Goal: Task Accomplishment & Management: Complete application form

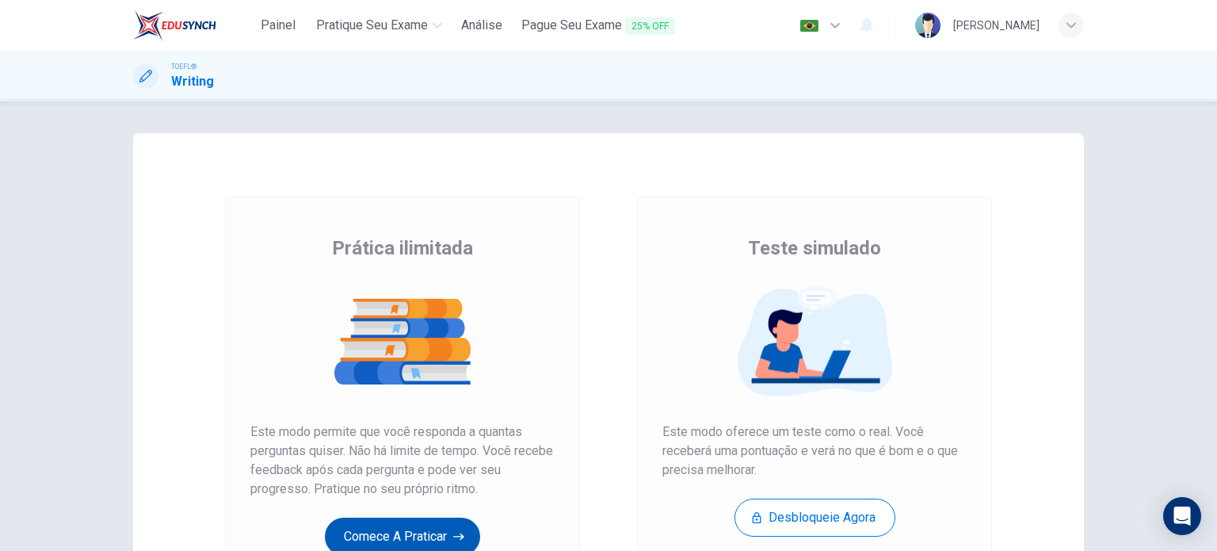
click at [466, 528] on button "Comece a praticar" at bounding box center [402, 536] width 155 height 38
click at [441, 522] on button "Comece a praticar" at bounding box center [402, 536] width 155 height 38
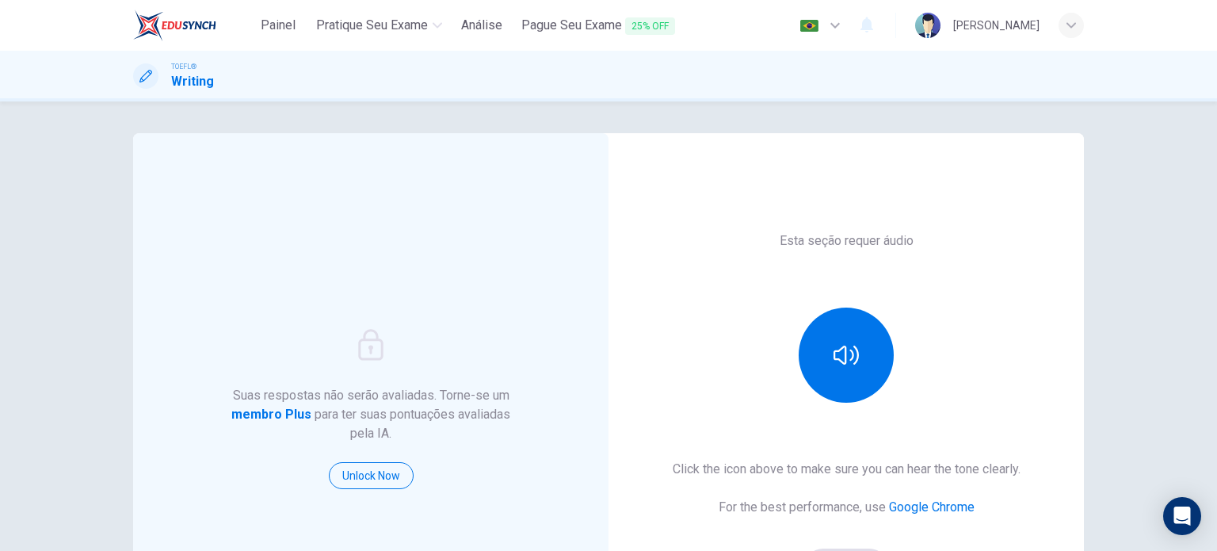
scroll to position [216, 0]
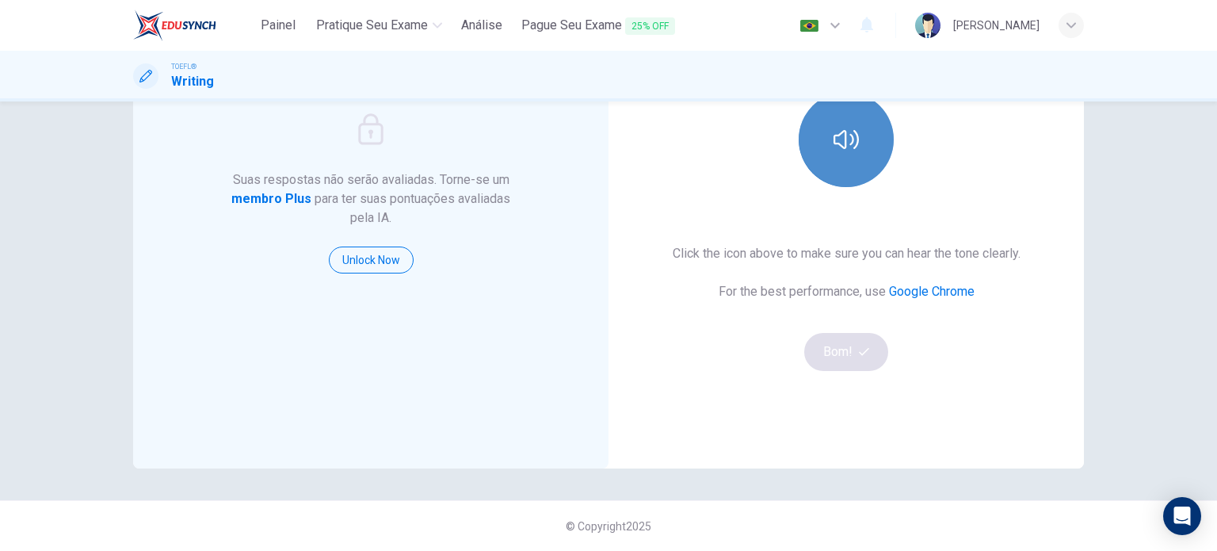
click at [860, 174] on button "button" at bounding box center [846, 139] width 95 height 95
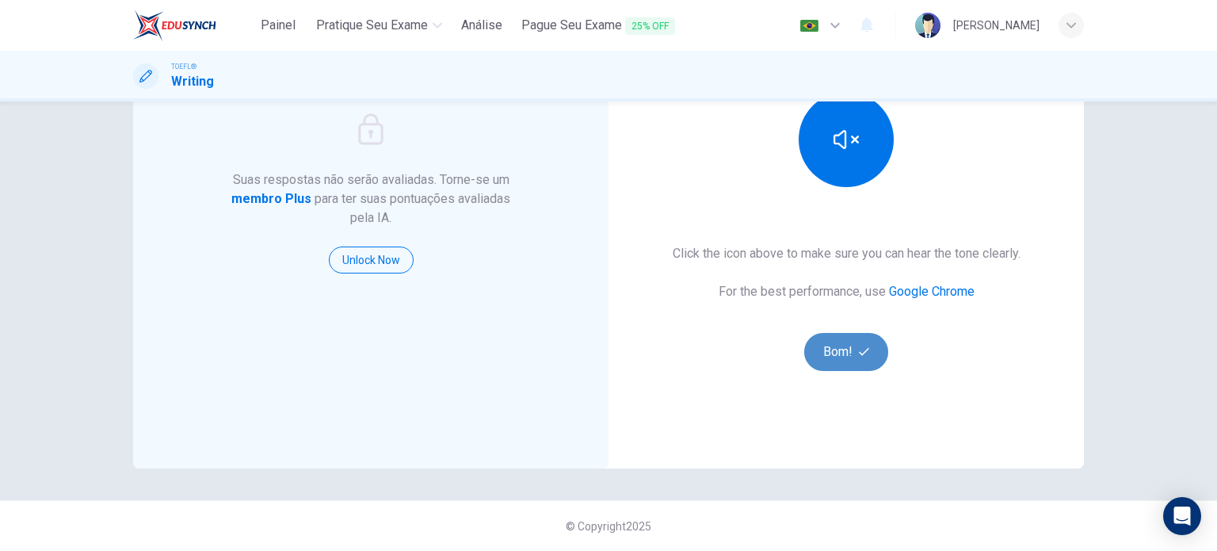
click at [849, 338] on button "Bom!" at bounding box center [846, 352] width 85 height 38
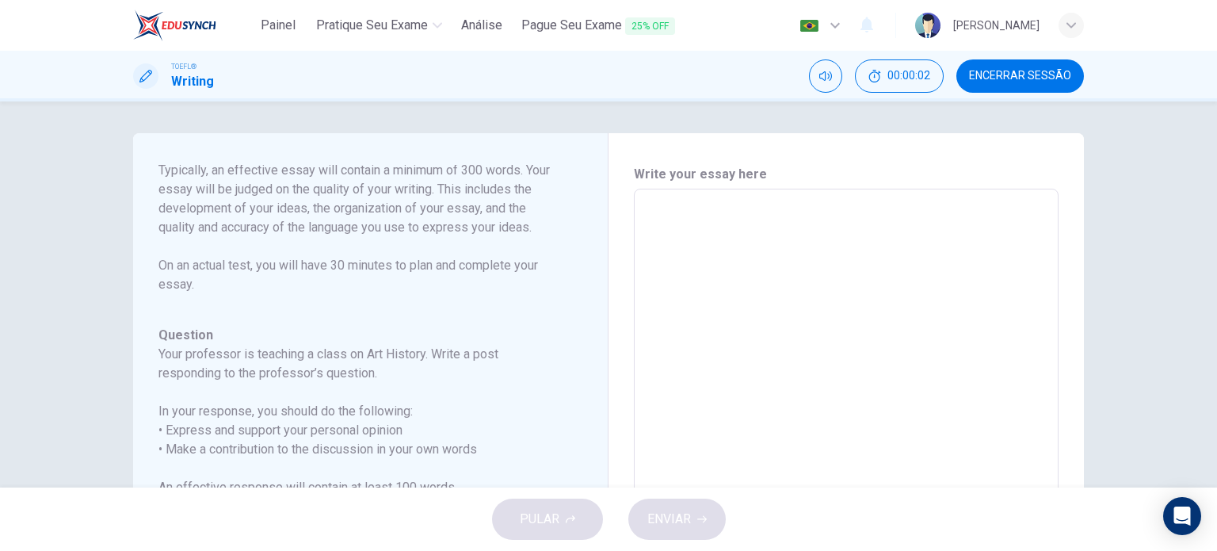
scroll to position [95, 0]
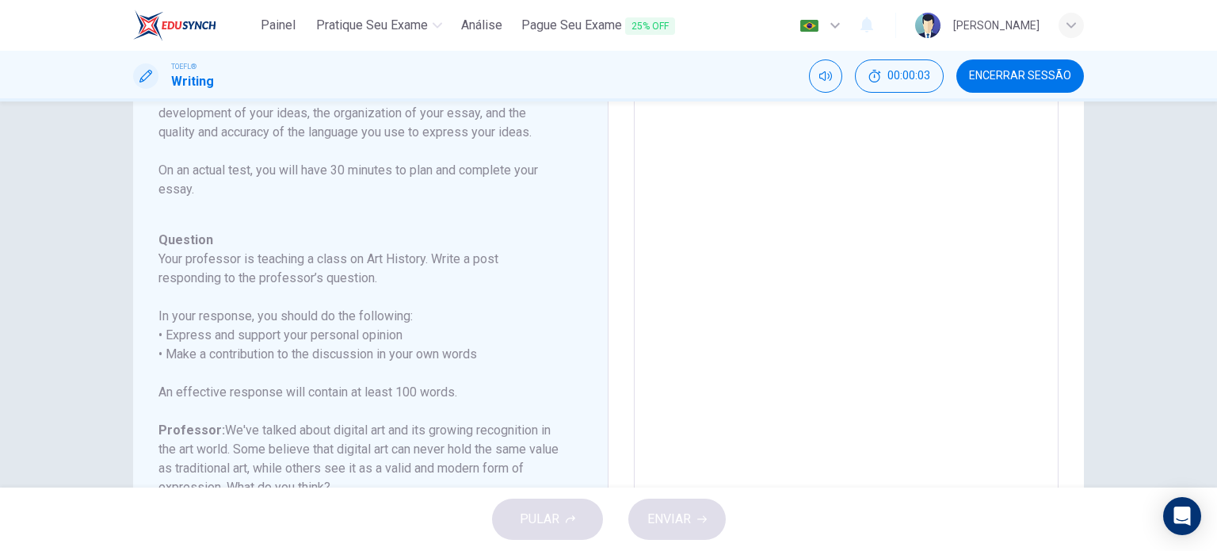
click at [692, 275] on textarea at bounding box center [846, 358] width 403 height 503
type textarea "T"
type textarea "x"
type textarea "Th"
type textarea "x"
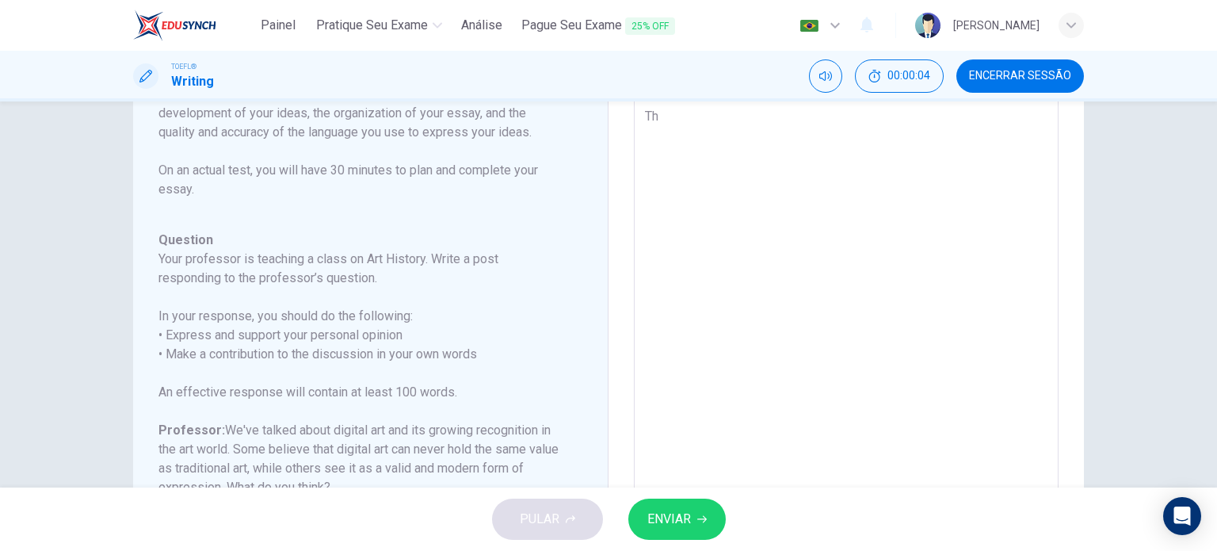
type textarea "Thi"
type textarea "x"
type textarea "This"
type textarea "x"
type textarea "This"
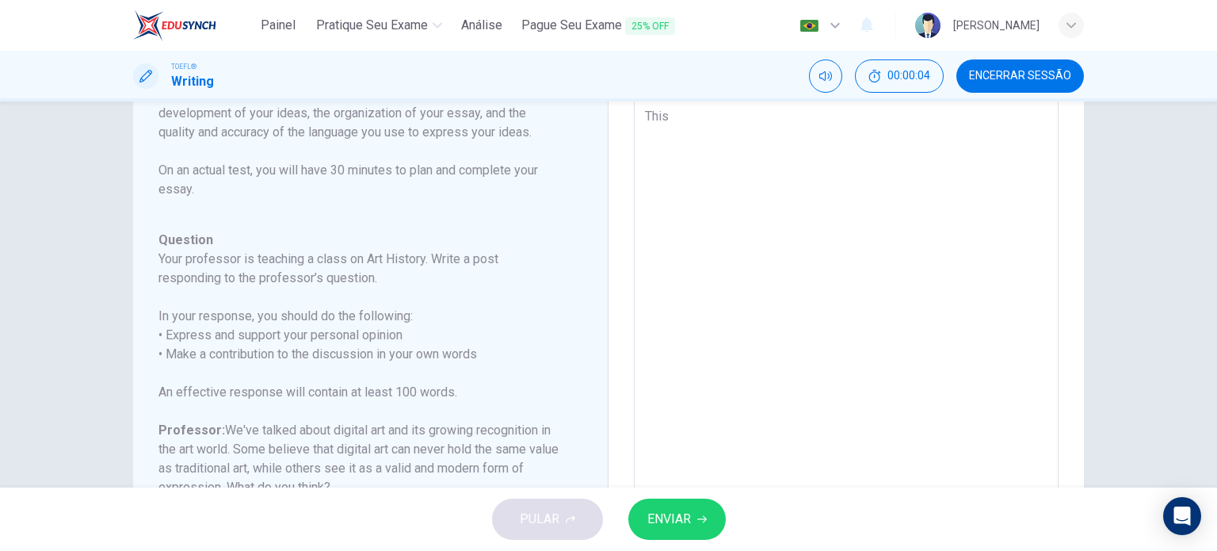
type textarea "x"
type textarea "This i"
type textarea "x"
type textarea "This is"
type textarea "x"
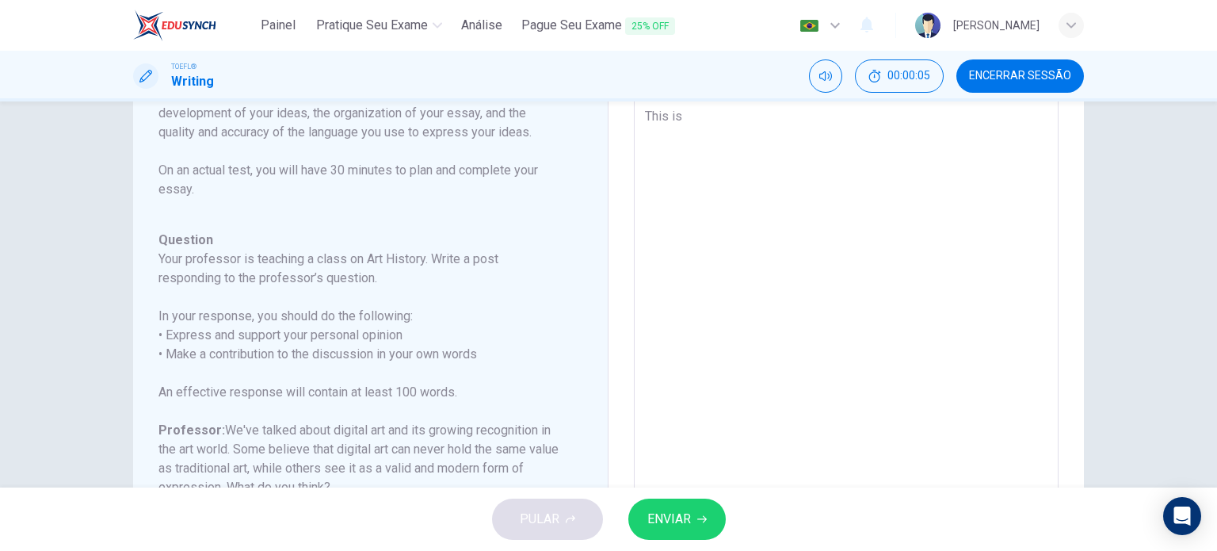
type textarea "This is"
type textarea "x"
type textarea "This is a"
type textarea "x"
type textarea "This is a"
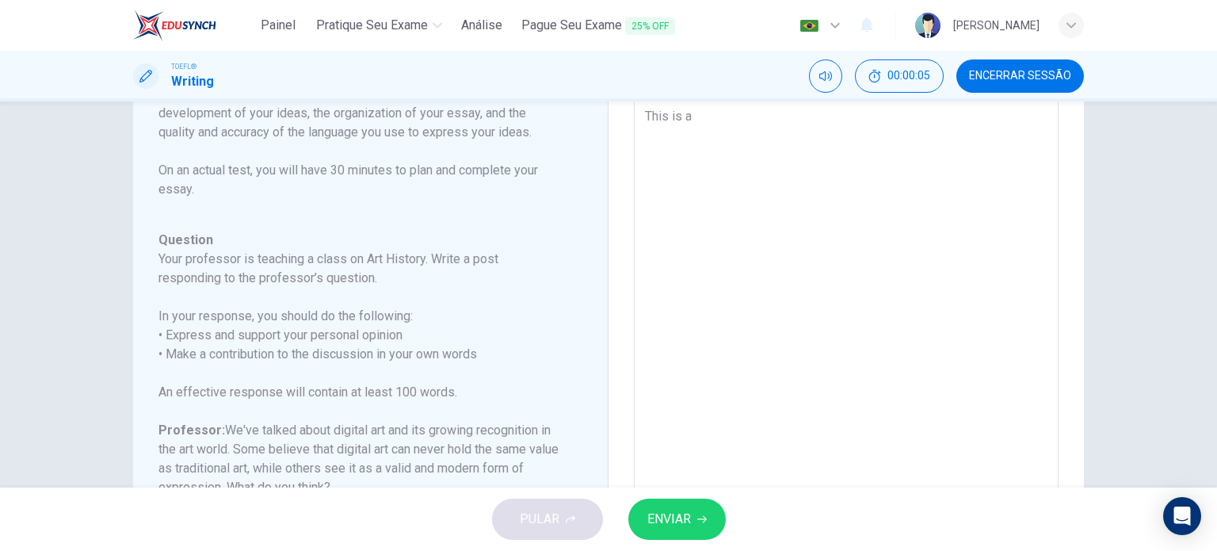
type textarea "x"
type textarea "This is a c"
type textarea "x"
type textarea "This is a ch"
type textarea "x"
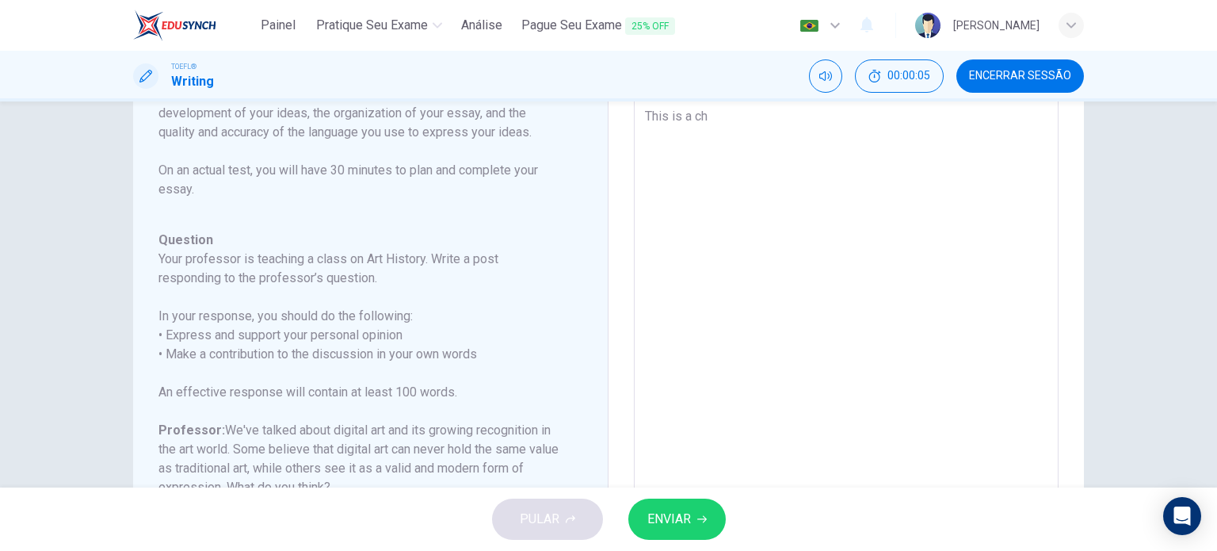
type textarea "This is a cha"
type textarea "x"
type textarea "This is a chal"
type textarea "x"
type textarea "This is a chall"
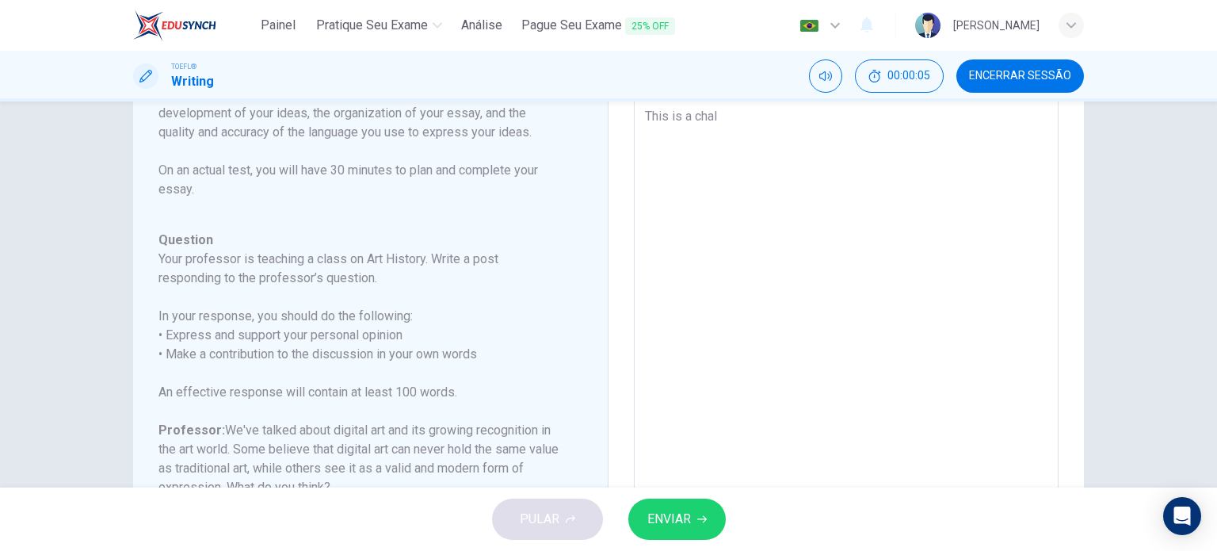
type textarea "x"
type textarea "This is a challe"
type textarea "x"
type textarea "This is a challen"
type textarea "x"
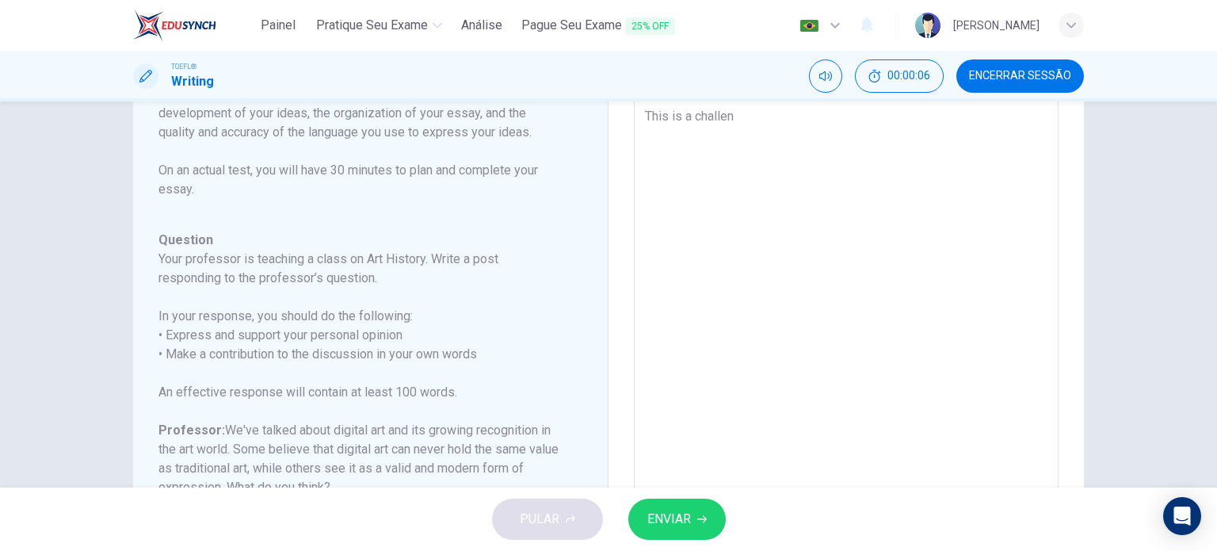
type textarea "This is a challeng"
type textarea "x"
type textarea "This is a challengi"
type textarea "x"
type textarea "This is a challengin"
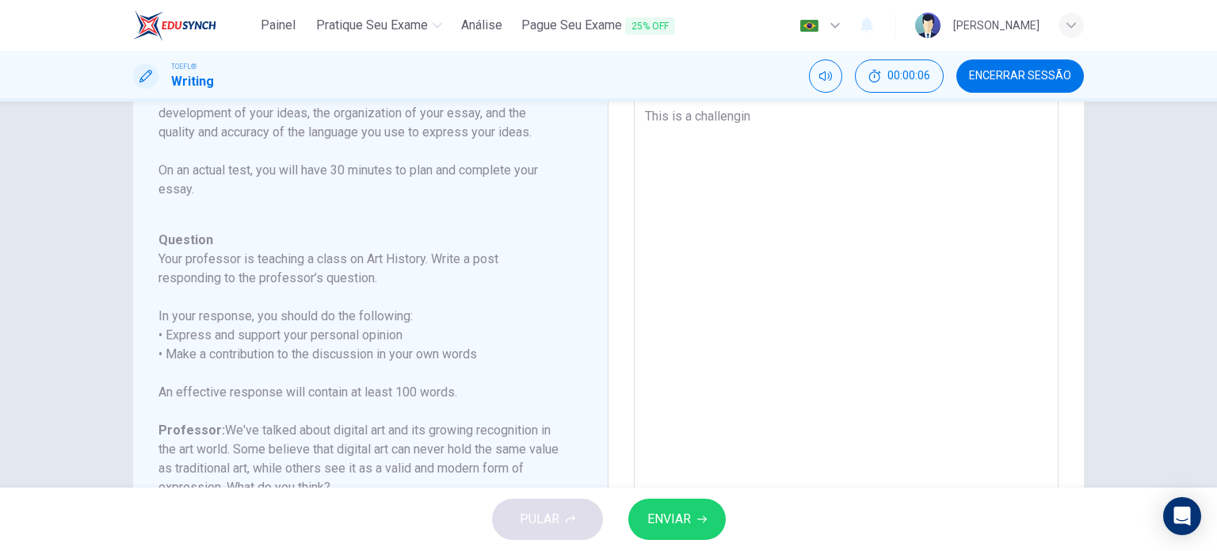
type textarea "x"
type textarea "This is a challenging"
type textarea "x"
type textarea "This is a challenging"
type textarea "x"
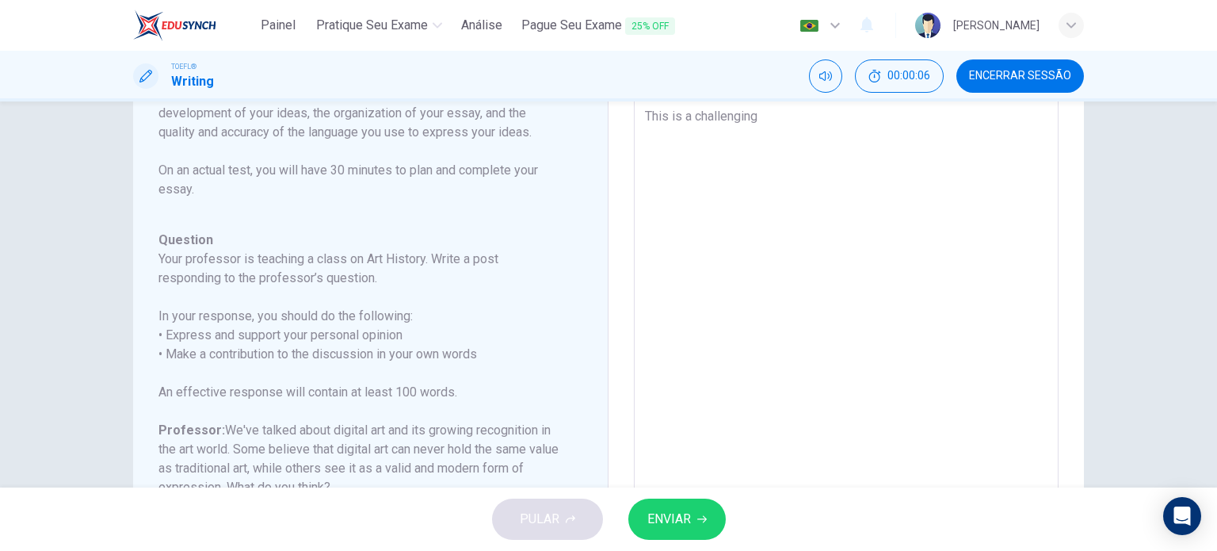
type textarea "This is a challenging t"
type textarea "x"
type textarea "This is a challenging to"
type textarea "x"
type textarea "This is a challenging top"
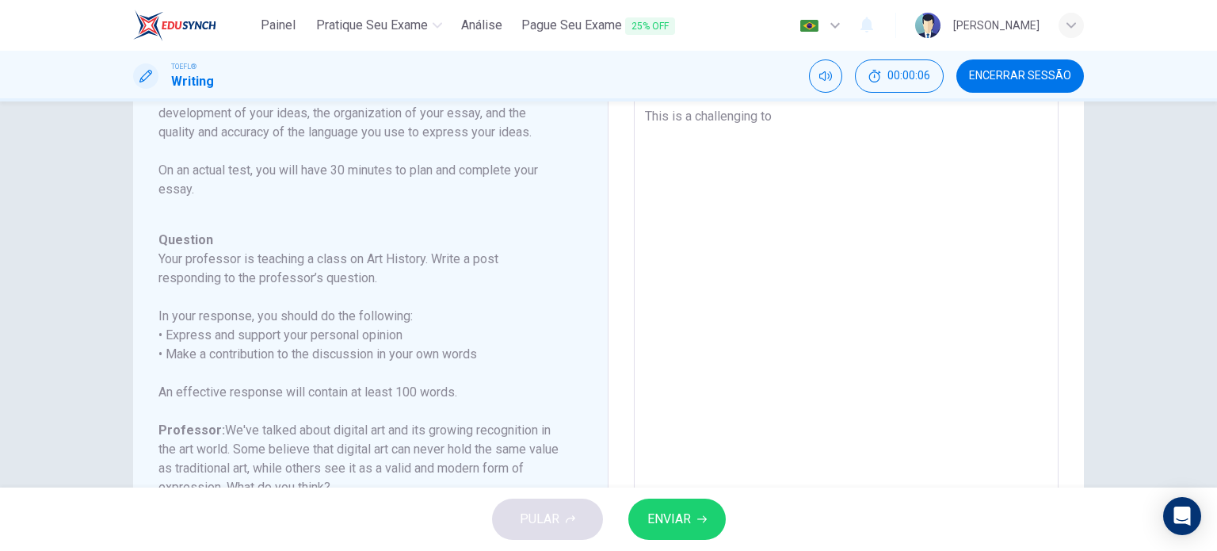
type textarea "x"
type textarea "This is a challenging topi"
type textarea "x"
type textarea "This is a challenging topic"
type textarea "x"
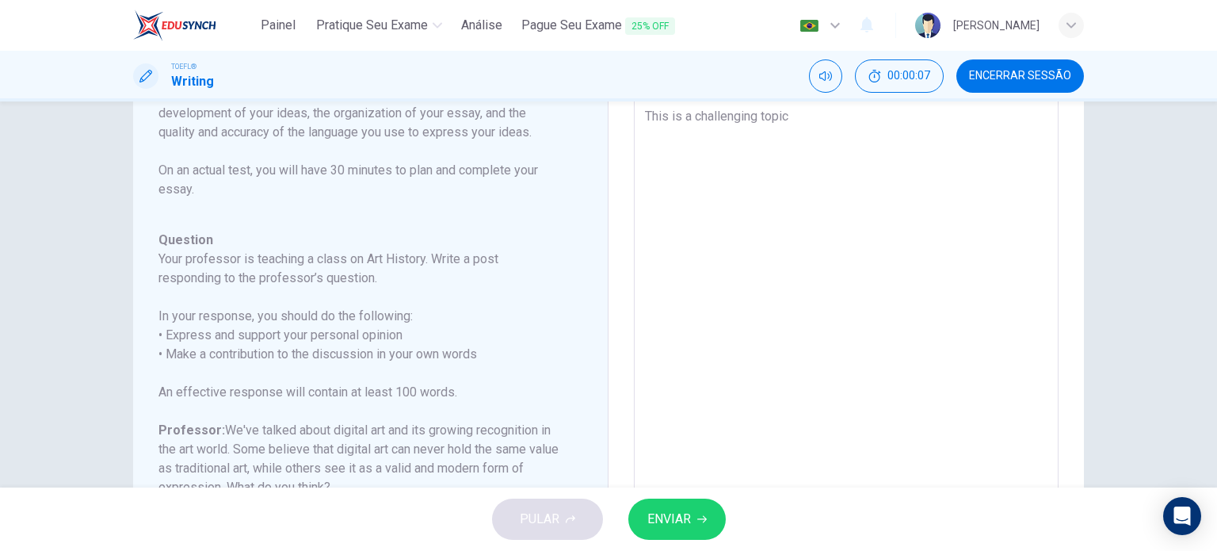
type textarea "This is a challenging topic,"
type textarea "x"
type textarea "This is a challenging topic,"
type textarea "x"
type textarea "This is a challenging topic, b"
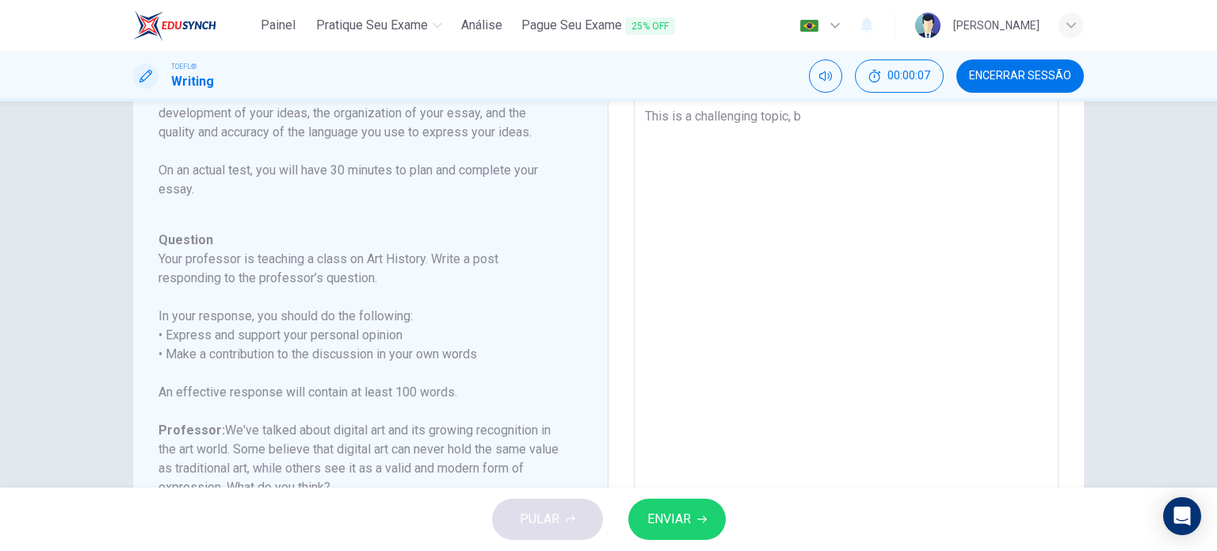
type textarea "x"
type textarea "This is a challenging topic, bu"
type textarea "x"
type textarea "This is a challenging topic, but"
type textarea "x"
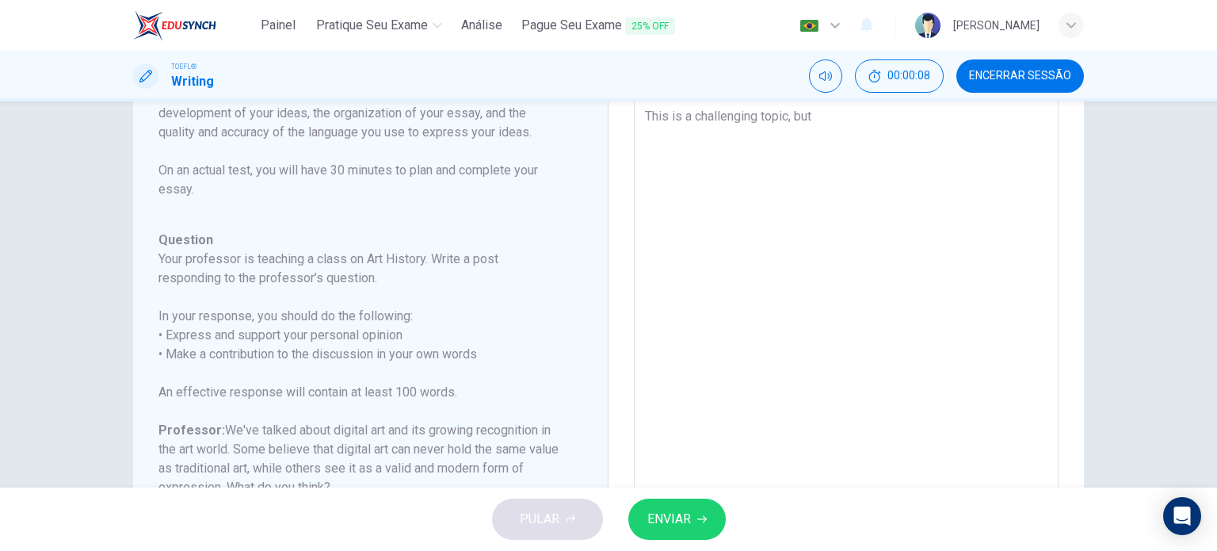
type textarea "This is a challenging topic, but"
type textarea "x"
type textarea "This is a challenging topic, but I"
type textarea "x"
type textarea "This is a challenging topic, but I"
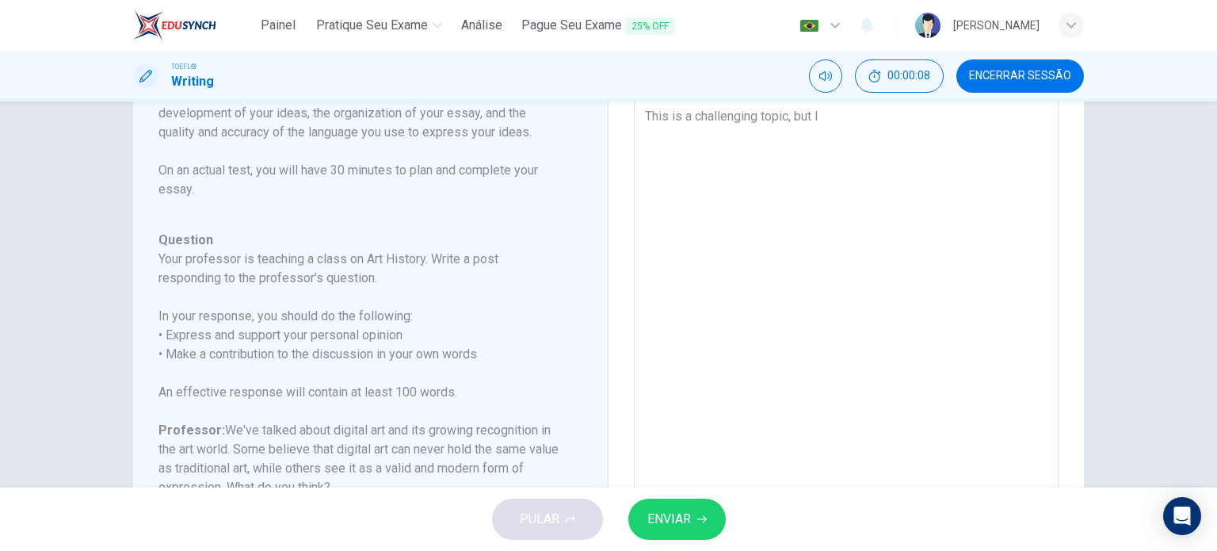
type textarea "x"
type textarea "This is a challenging topic, but I t"
type textarea "x"
type textarea "This is a challenging topic, but I th"
type textarea "x"
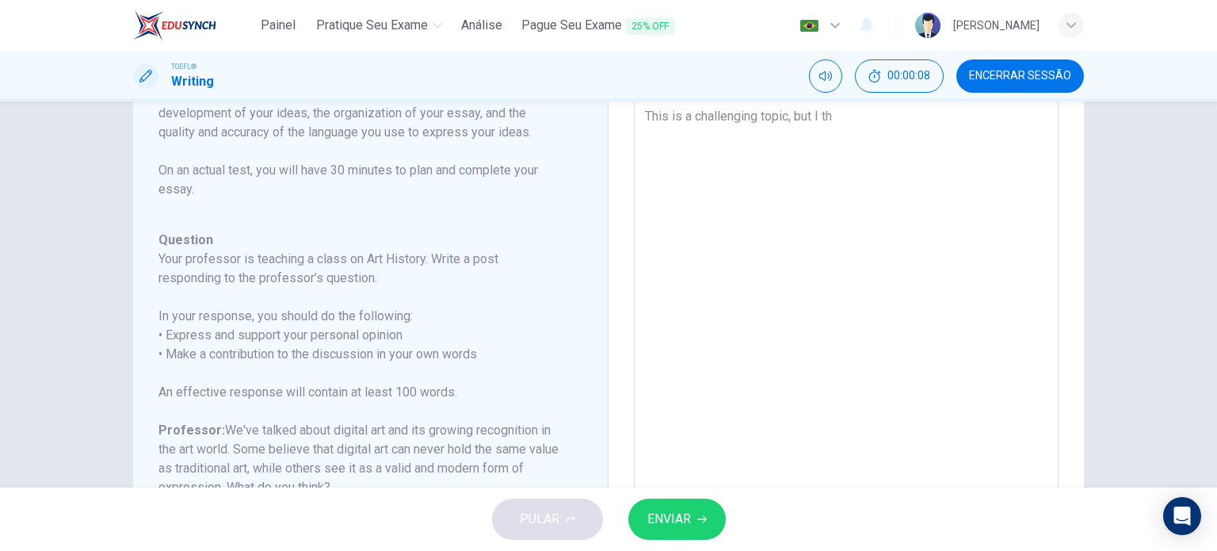
type textarea "This is a challenging topic, but I thi"
type textarea "x"
type textarea "This is a challenging topic, but I thin"
type textarea "x"
type textarea "This is a challenging topic, but I thint"
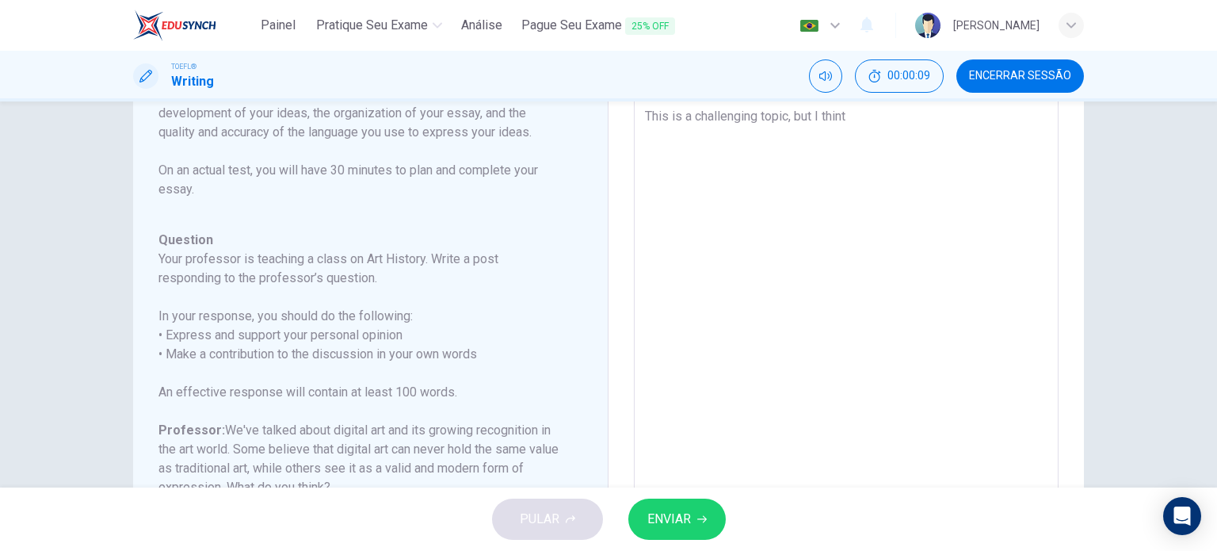
type textarea "x"
type textarea "This is a challenging topic, but I thin"
type textarea "x"
type textarea "This is a challenging topic, but I think"
type textarea "x"
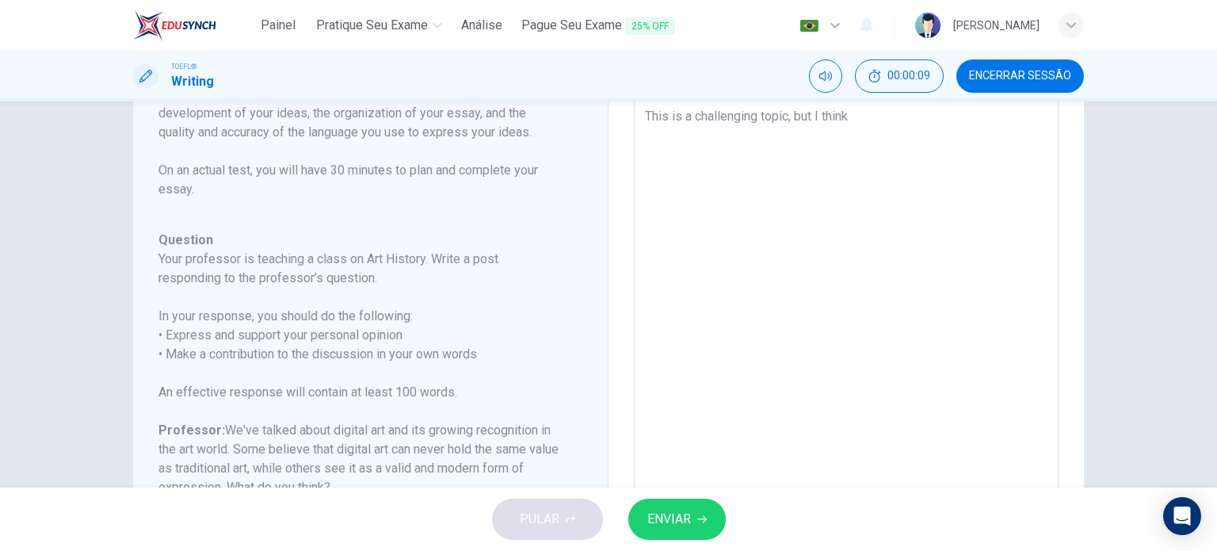
type textarea "This is a challenging topic, but I think"
type textarea "x"
type textarea "This is a challenging topic, but I think t"
type textarea "x"
type textarea "This is a challenging topic, but I think th"
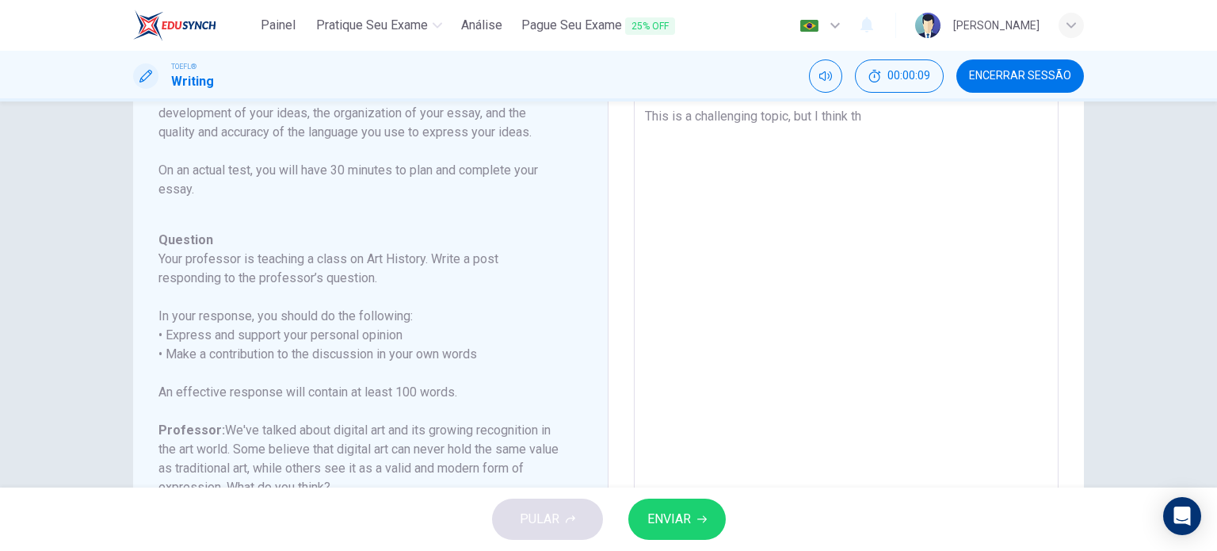
type textarea "x"
type textarea "This is a challenging topic, but I think tha"
type textarea "x"
type textarea "This is a challenging topic, but I think that"
type textarea "x"
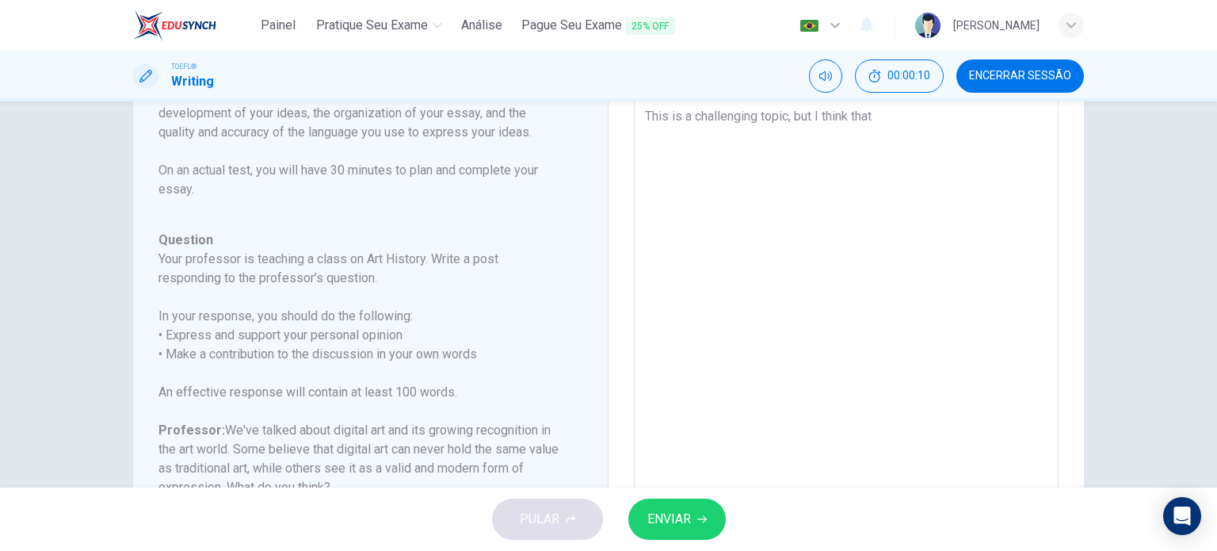
type textarea "This is a challenging topic, but I think that"
type textarea "x"
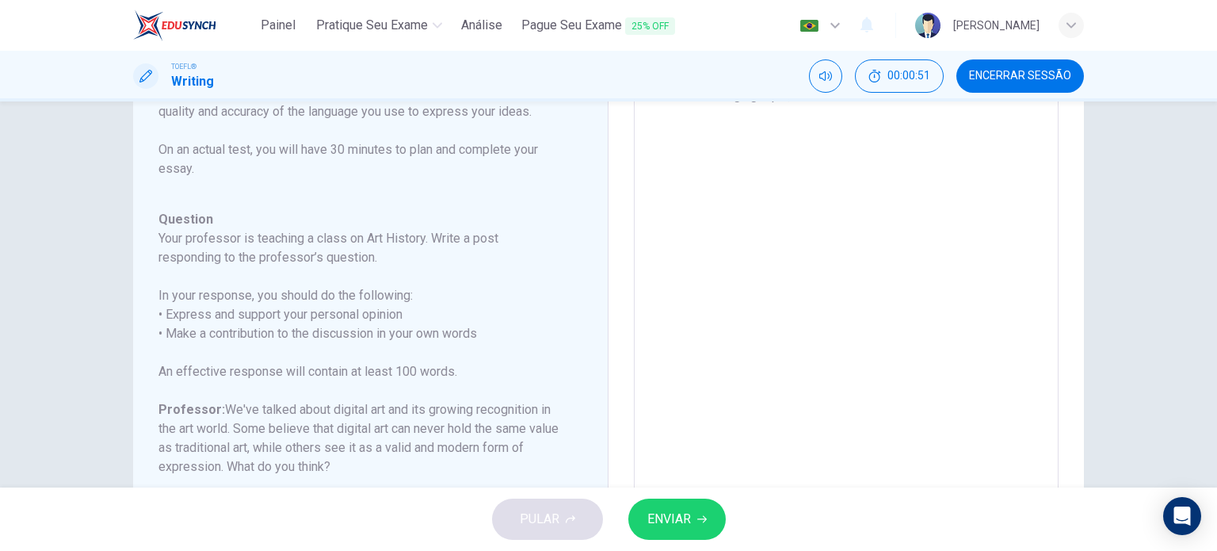
scroll to position [116, 0]
type textarea "This is a challenging topic, but I think that d"
type textarea "x"
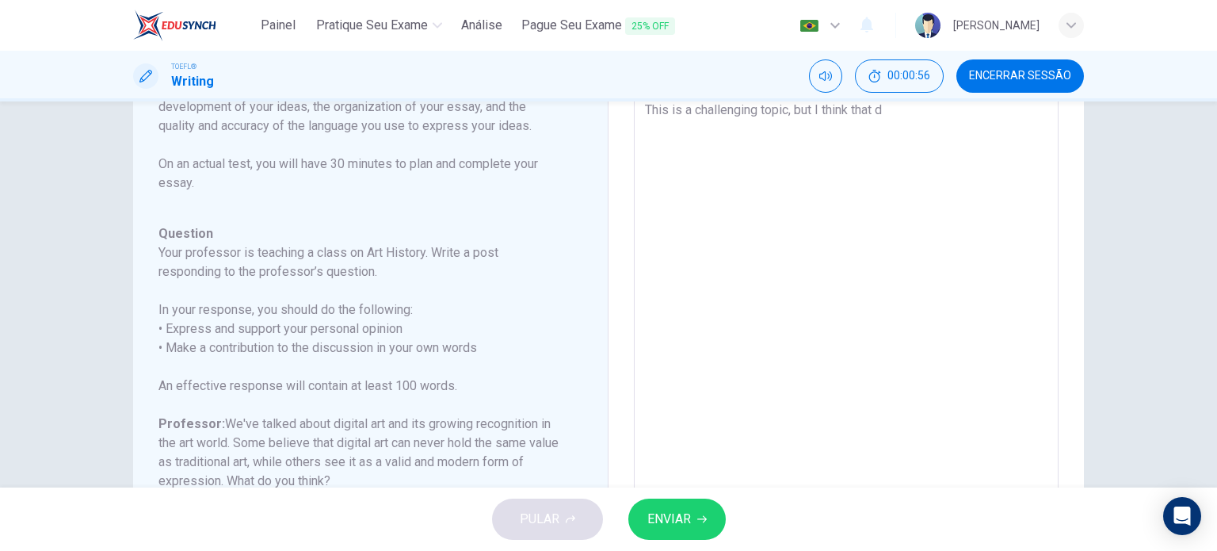
type textarea "This is a challenging topic, but I think that di"
type textarea "x"
type textarea "This is a challenging topic, but I think that dig"
type textarea "x"
type textarea "This is a challenging topic, but I think that digi"
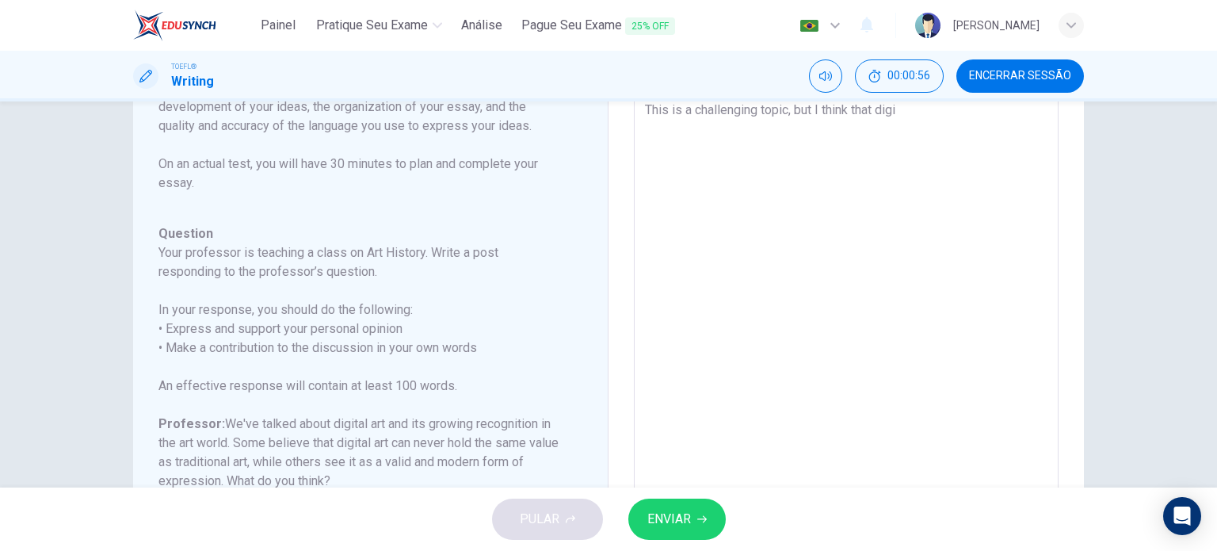
type textarea "x"
type textarea "This is a challenging topic, but I think that digit"
type textarea "x"
type textarea "This is a challenging topic, but I think that digita"
type textarea "x"
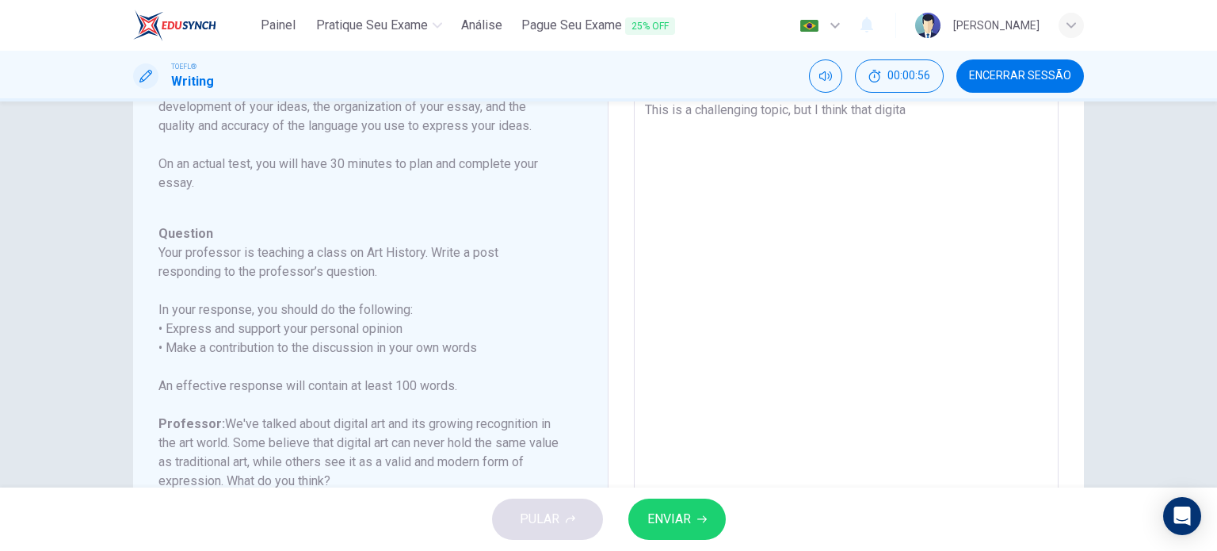
type textarea "This is a challenging topic, but I think that digital"
type textarea "x"
type textarea "This is a challenging topic, but I think that digital"
type textarea "x"
type textarea "This is a challenging topic, but I think that digital a"
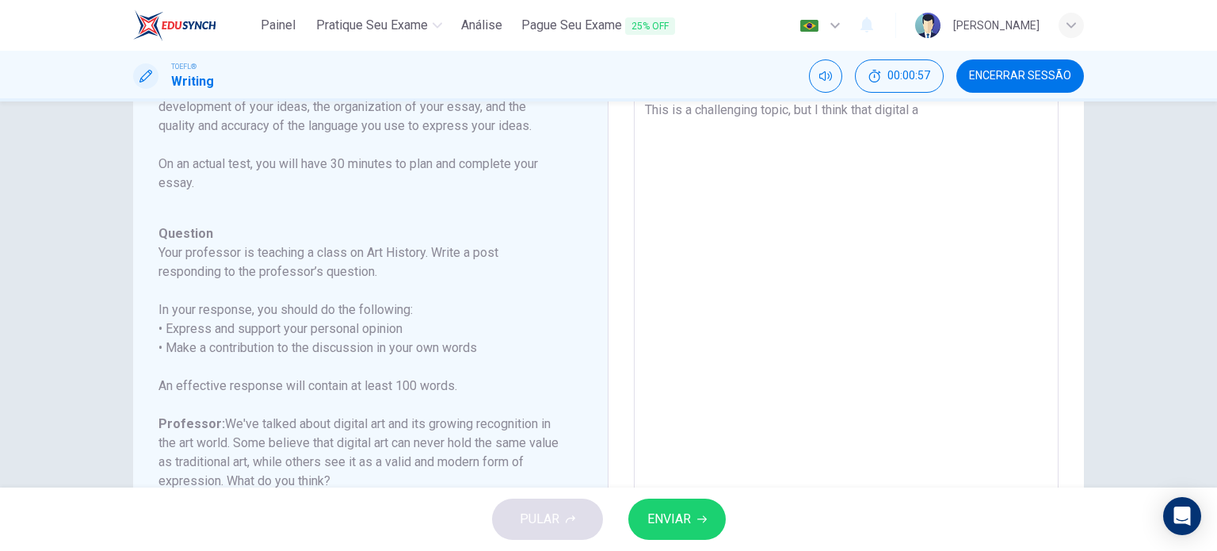
type textarea "x"
type textarea "This is a challenging topic, but I think that digital ar"
type textarea "x"
type textarea "This is a challenging topic, but I think that digital art"
type textarea "x"
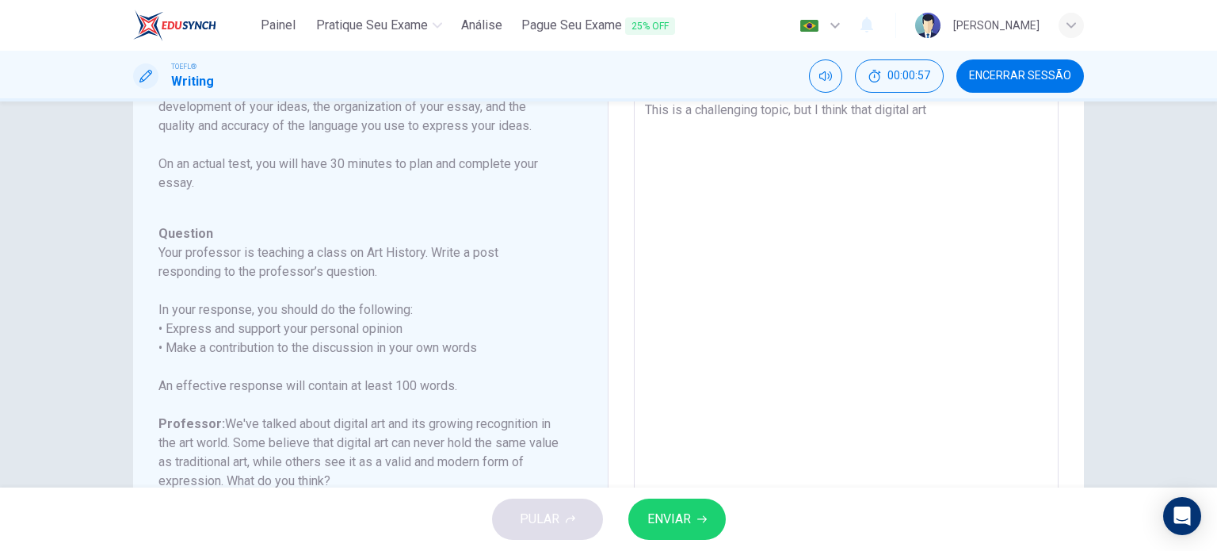
type textarea "This is a challenging topic, but I think that digital art"
type textarea "x"
type textarea "This is a challenging topic, but I think that digital art i"
type textarea "x"
type textarea "This is a challenging topic, but I think that digital art is"
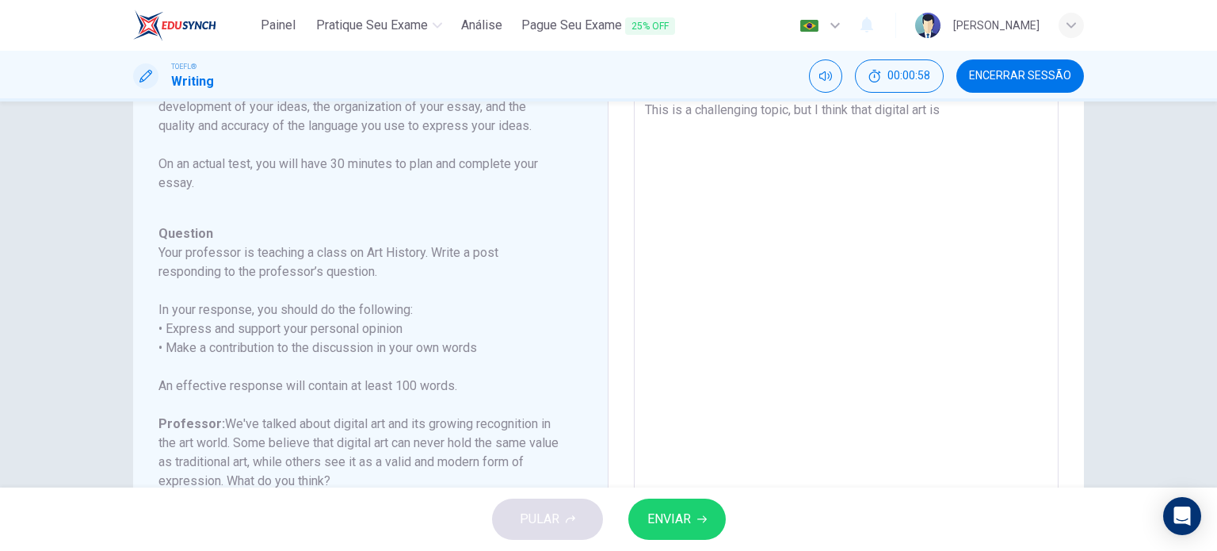
type textarea "x"
type textarea "This is a challenging topic, but I think that digital art is"
type textarea "x"
type textarea "This is a challenging topic, but I think that digital art is a"
type textarea "x"
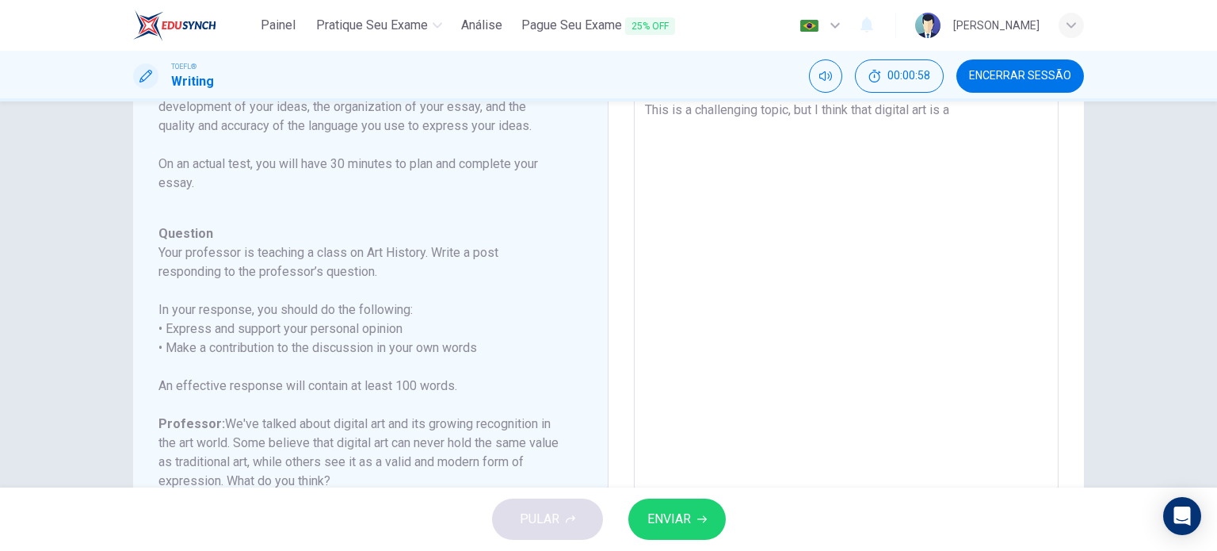
type textarea "This is a challenging topic, but I think that digital art is al"
type textarea "x"
type textarea "This is a challenging topic, but I think that digital art is als"
type textarea "x"
type textarea "This is a challenging topic, but I think that digital art is also"
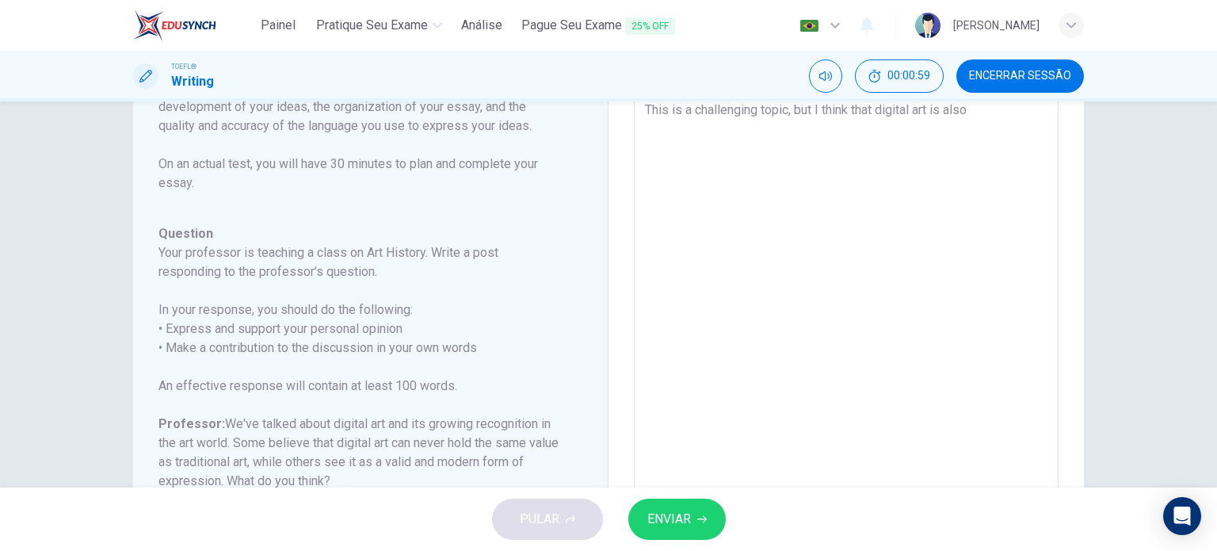
type textarea "x"
type textarea "This is a challenging topic, but I think that digital art is also"
type textarea "x"
type textarea "This is a challenging topic, but I think that digital art is also a"
type textarea "x"
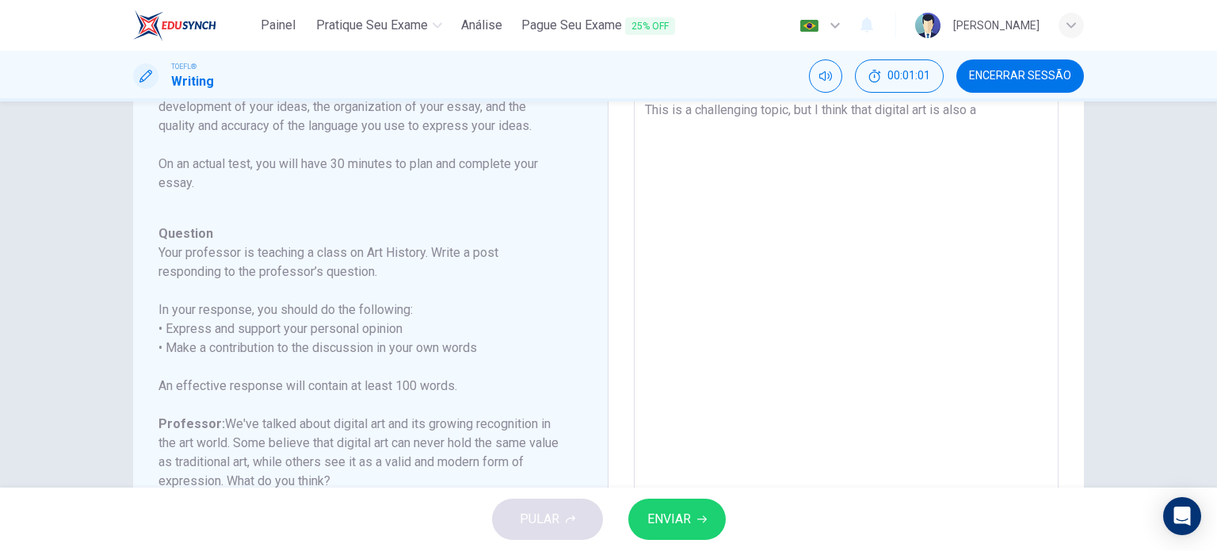
type textarea "This is a challenging topic, but I think that digital art is also a"
type textarea "x"
type textarea "This is a challenging topic, but I think that digital art is also a t"
type textarea "x"
type textarea "This is a challenging topic, but I think that digital art is also a ty"
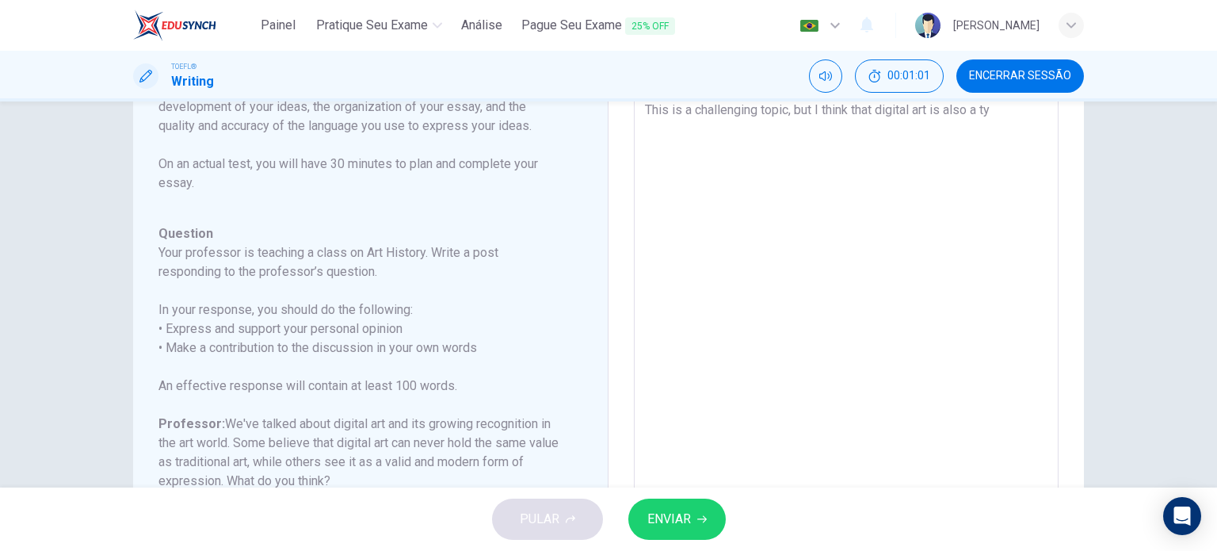
type textarea "x"
type textarea "This is a challenging topic, but I think that digital art is also a typ"
type textarea "x"
type textarea "This is a challenging topic, but I think that digital art is also a typo"
type textarea "x"
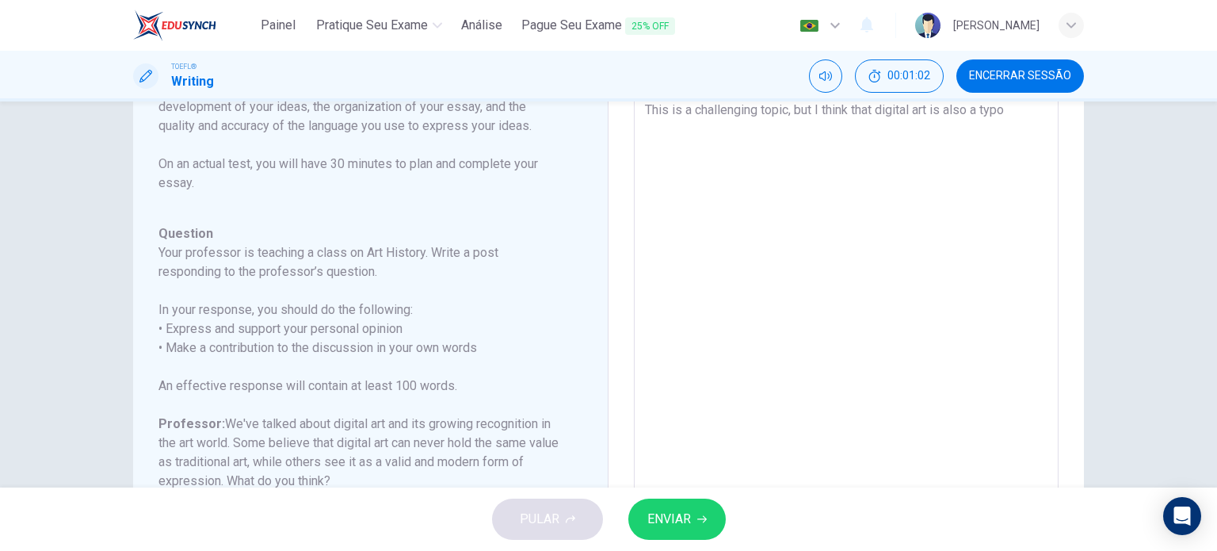
type textarea "This is a challenging topic, but I think that digital art is also a typo"
type textarea "x"
type textarea "This is a challenging topic, but I think that digital art is also a typo o"
type textarea "x"
type textarea "This is a challenging topic, but I think that digital art is also a typo of"
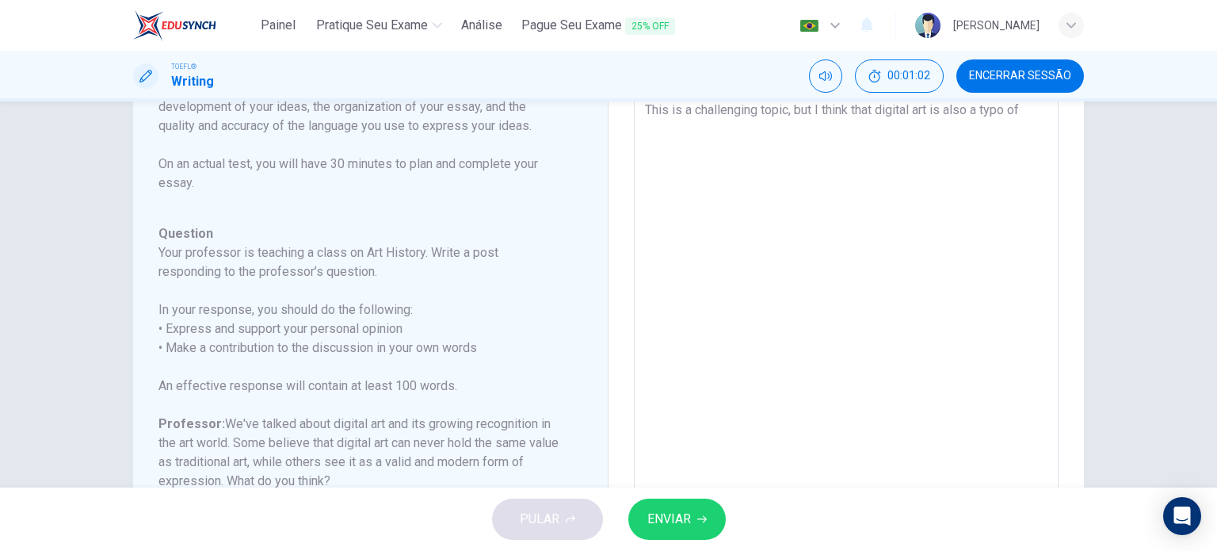
type textarea "x"
type textarea "This is a challenging topic, but I think that digital art is also a typo of"
type textarea "x"
type textarea "This is a challenging topic, but I think that digital art is also a typo of e"
type textarea "x"
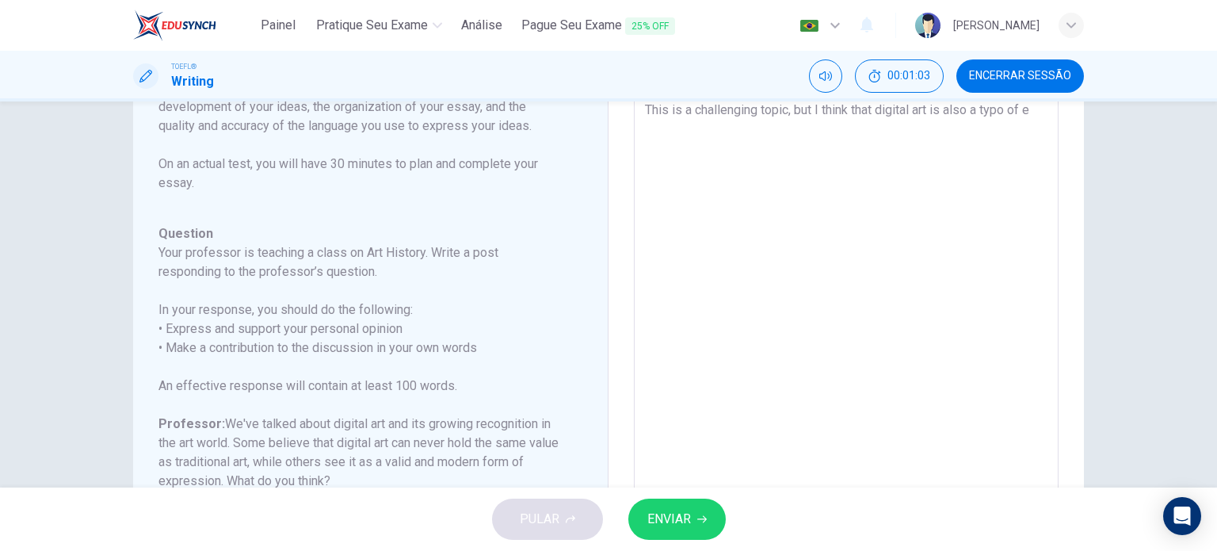
type textarea "This is a challenging topic, but I think that digital art is also a typo of ex"
type textarea "x"
type textarea "This is a challenging topic, but I think that digital art is also a typo of exp"
type textarea "x"
type textarea "This is a challenging topic, but I think that digital art is also a typo of expr"
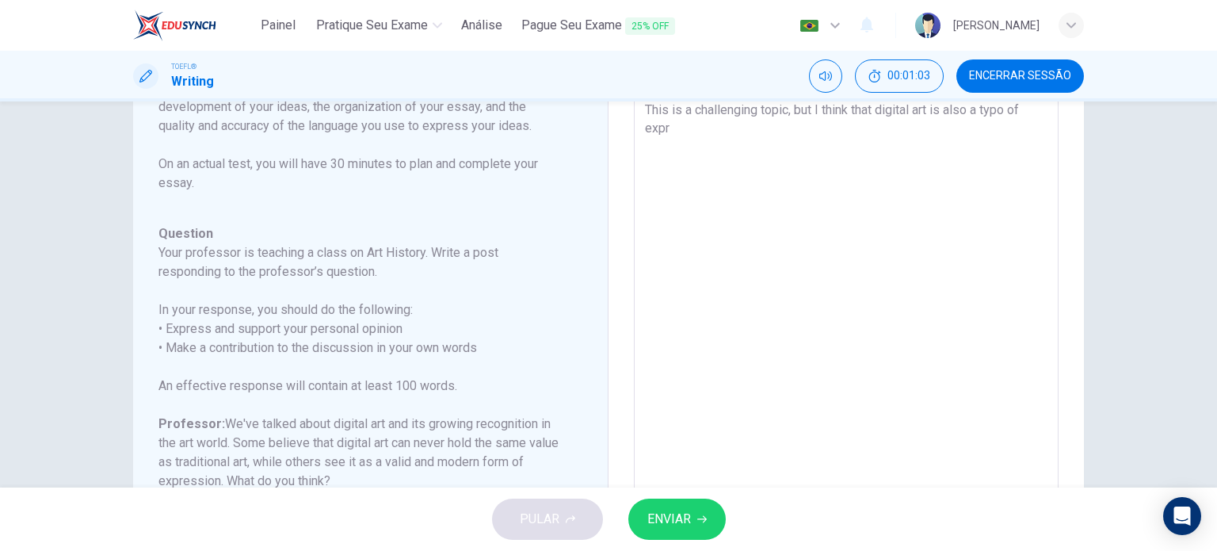
type textarea "x"
type textarea "This is a challenging topic, but I think that digital art is also a typo of exp…"
type textarea "x"
type textarea "This is a challenging topic, but I think that digital art is also a typo of exp…"
type textarea "x"
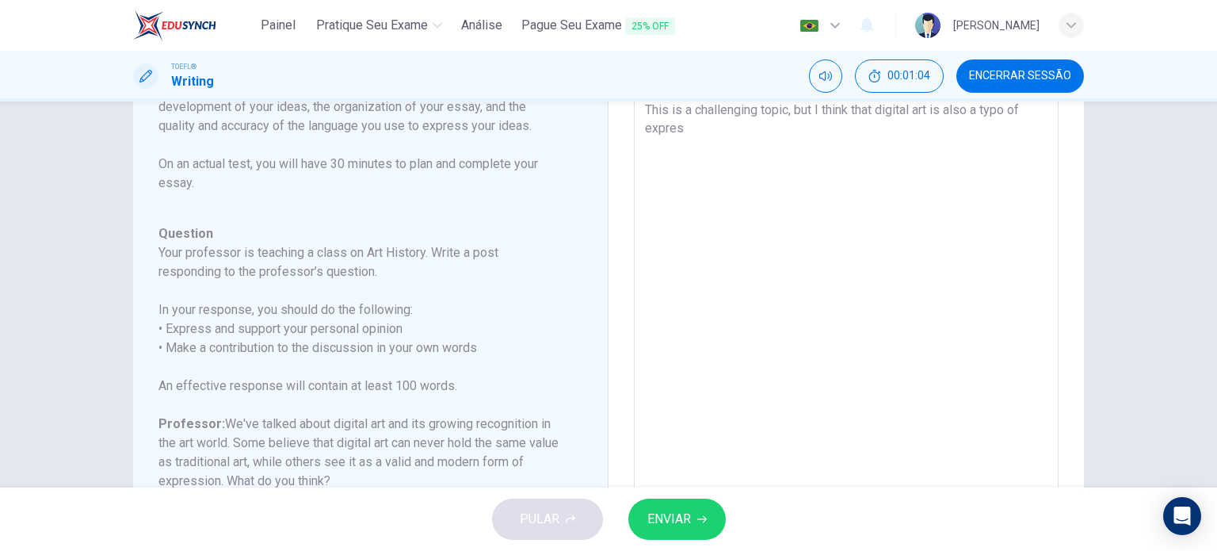
type textarea "This is a challenging topic, but I think that digital art is also a typo of exp…"
type textarea "x"
type textarea "This is a challenging topic, but I think that digital art is also a typo of exp…"
type textarea "x"
type textarea "This is a challenging topic, but I think that digital art is also a typo of exp…"
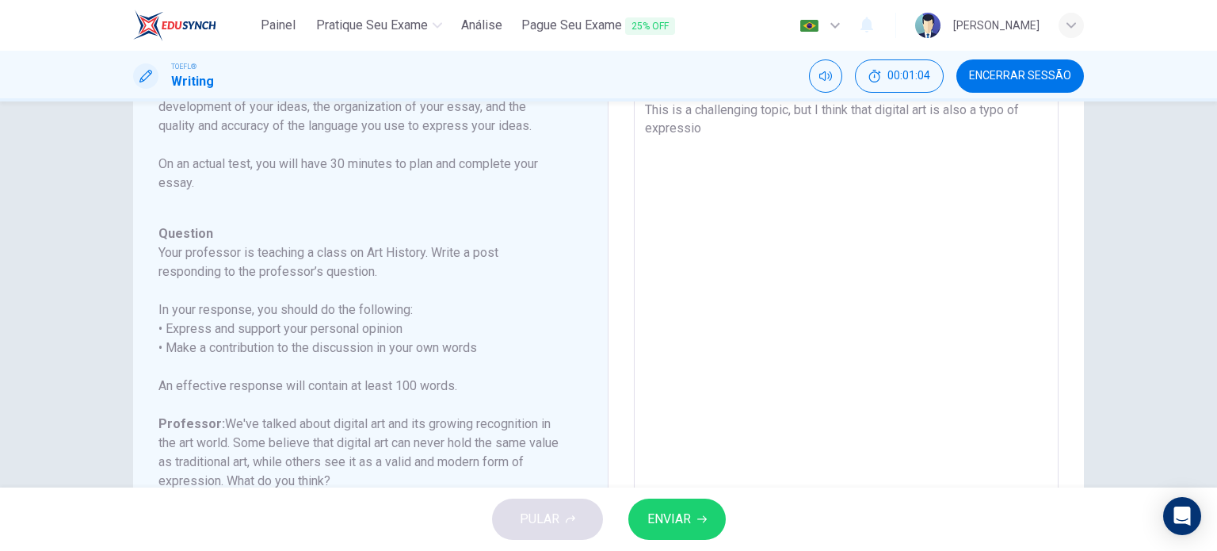
type textarea "x"
type textarea "This is a challenging topic, but I think that digital art is also a typo of exp…"
type textarea "x"
type textarea "This is a challenging topic, but I think that digital art is also a typo of exp…"
type textarea "x"
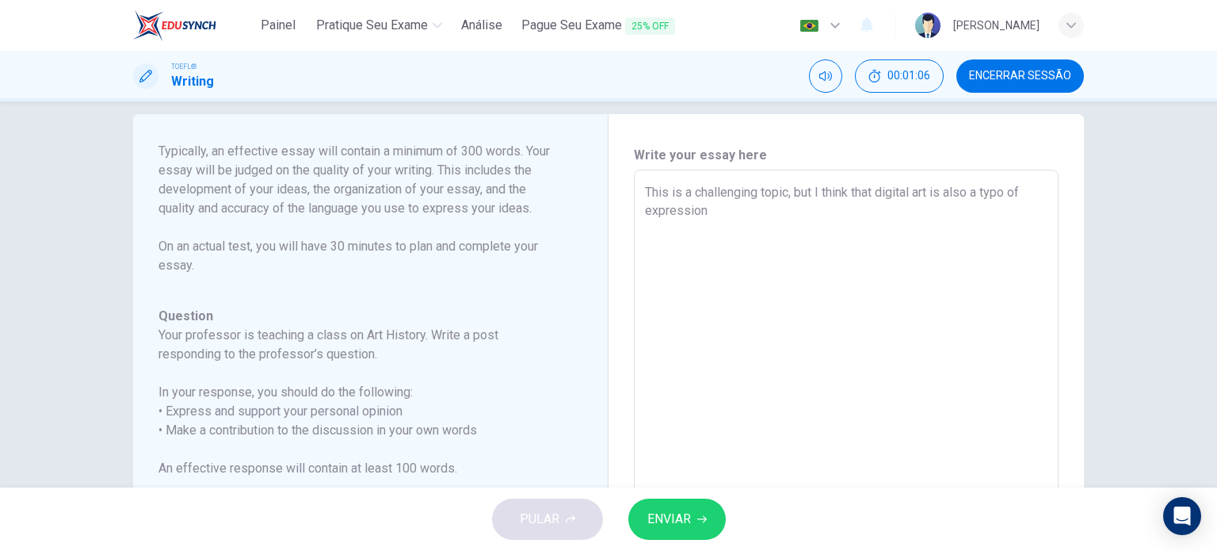
scroll to position [0, 0]
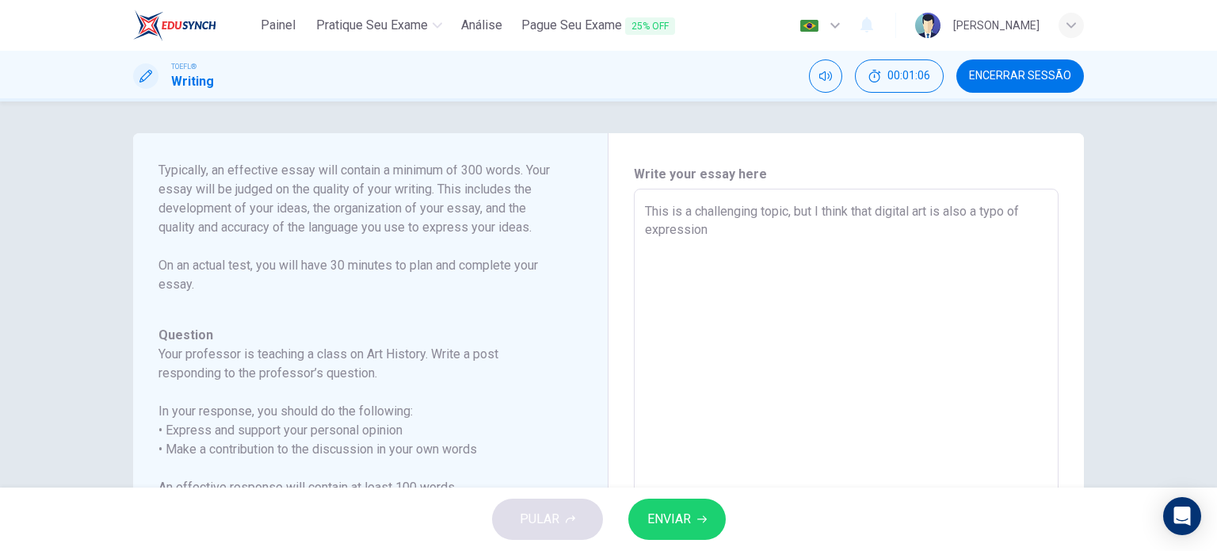
drag, startPoint x: 720, startPoint y: 177, endPoint x: 629, endPoint y: 98, distance: 120.2
click at [629, 98] on div "Painel Pratique seu exame [PERSON_NAME] Seu Exame 25% OFF Português pt ​ [PERSO…" at bounding box center [608, 275] width 1217 height 551
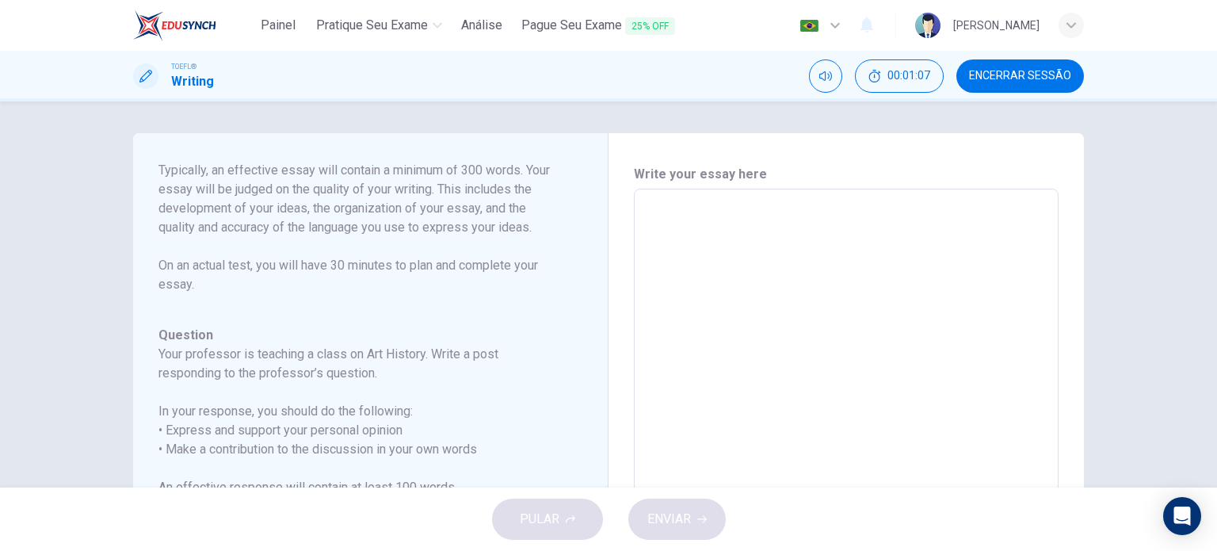
click at [990, 63] on button "Encerrar Sessão" at bounding box center [1020, 75] width 128 height 33
